Goal: Task Accomplishment & Management: Manage account settings

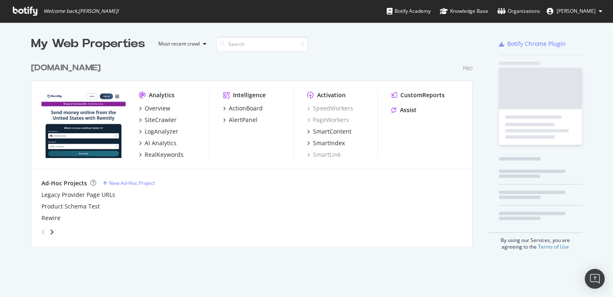
scroll to position [188, 442]
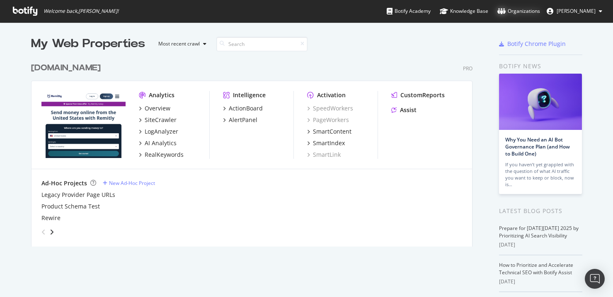
click at [527, 9] on div "Organizations" at bounding box center [518, 11] width 43 height 8
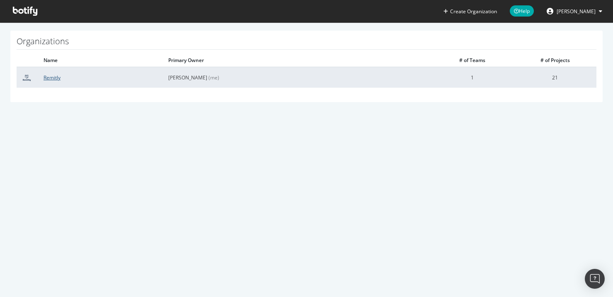
click at [57, 78] on link "Remitly" at bounding box center [51, 77] width 17 height 7
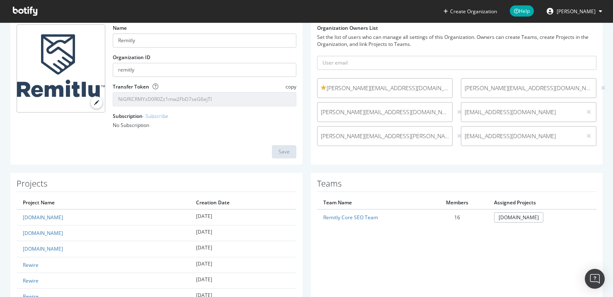
scroll to position [81, 0]
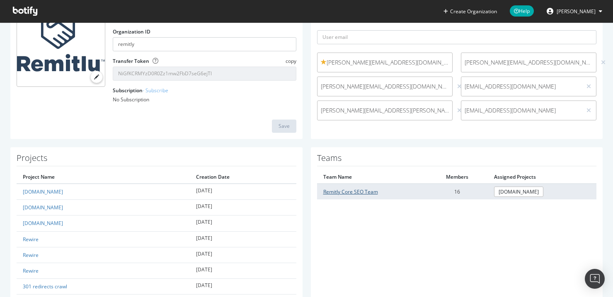
click at [348, 193] on link "Remitly Core SEO Team" at bounding box center [350, 191] width 55 height 7
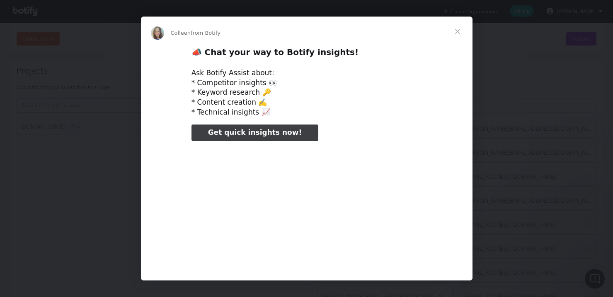
type input "31924"
click at [457, 31] on span "Close" at bounding box center [457, 32] width 30 height 30
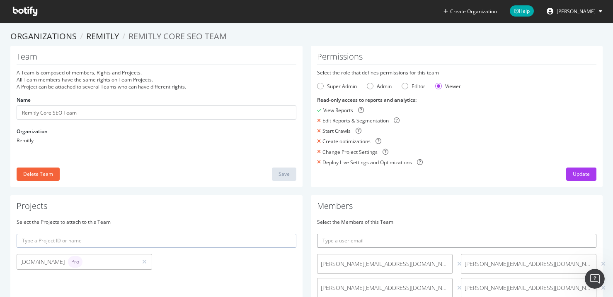
click at [325, 241] on input "text" at bounding box center [457, 241] width 280 height 14
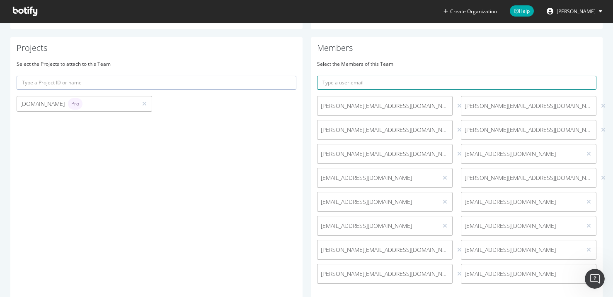
scroll to position [160, 0]
click at [586, 272] on icon at bounding box center [588, 273] width 5 height 6
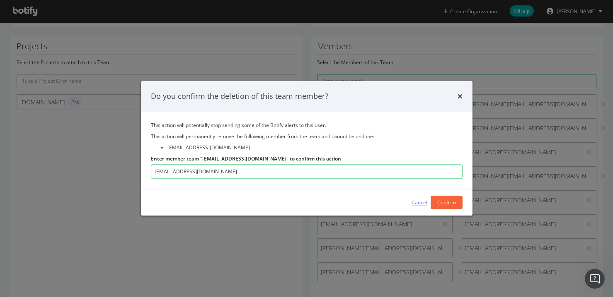
type input "piotrd@remitly.com"
click at [420, 206] on div "Cancel" at bounding box center [419, 202] width 16 height 7
